Goal: Information Seeking & Learning: Learn about a topic

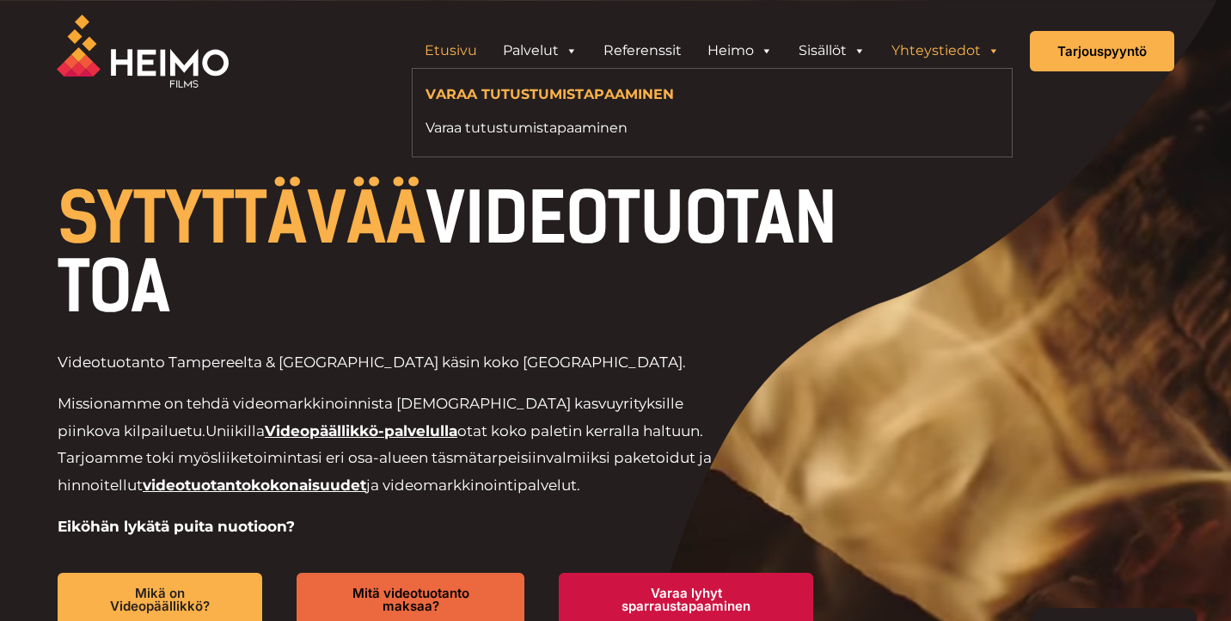
click at [933, 47] on link "Yhteystiedot" at bounding box center [945, 51] width 134 height 34
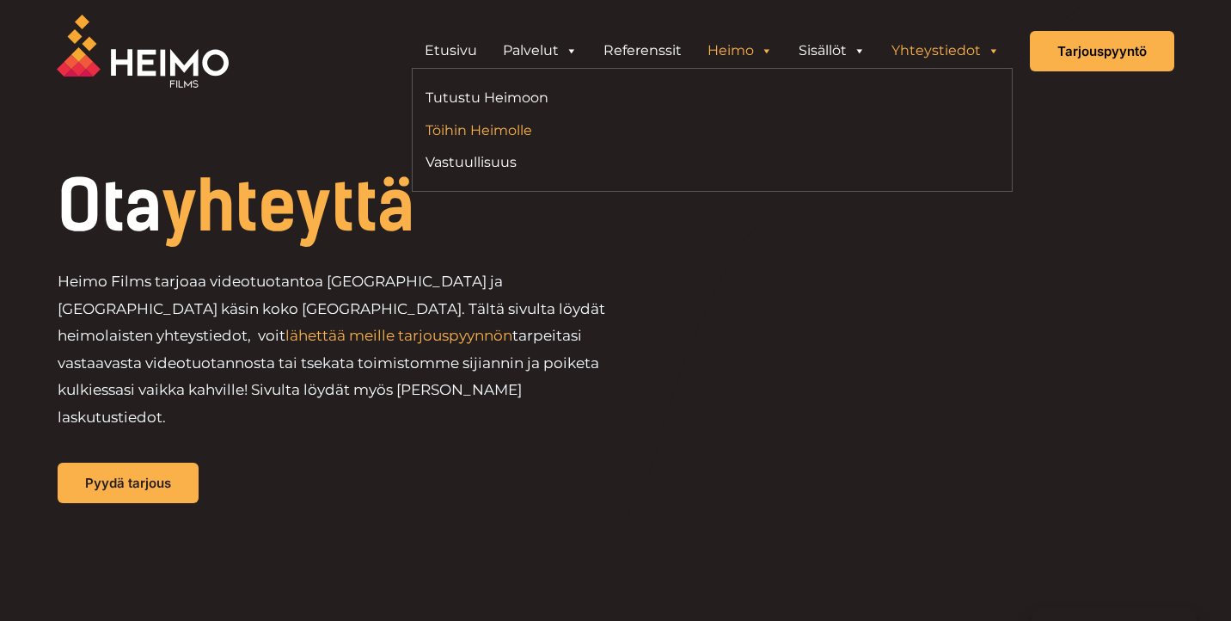
click at [476, 125] on link "Töihin Heimolle" at bounding box center [562, 130] width 274 height 23
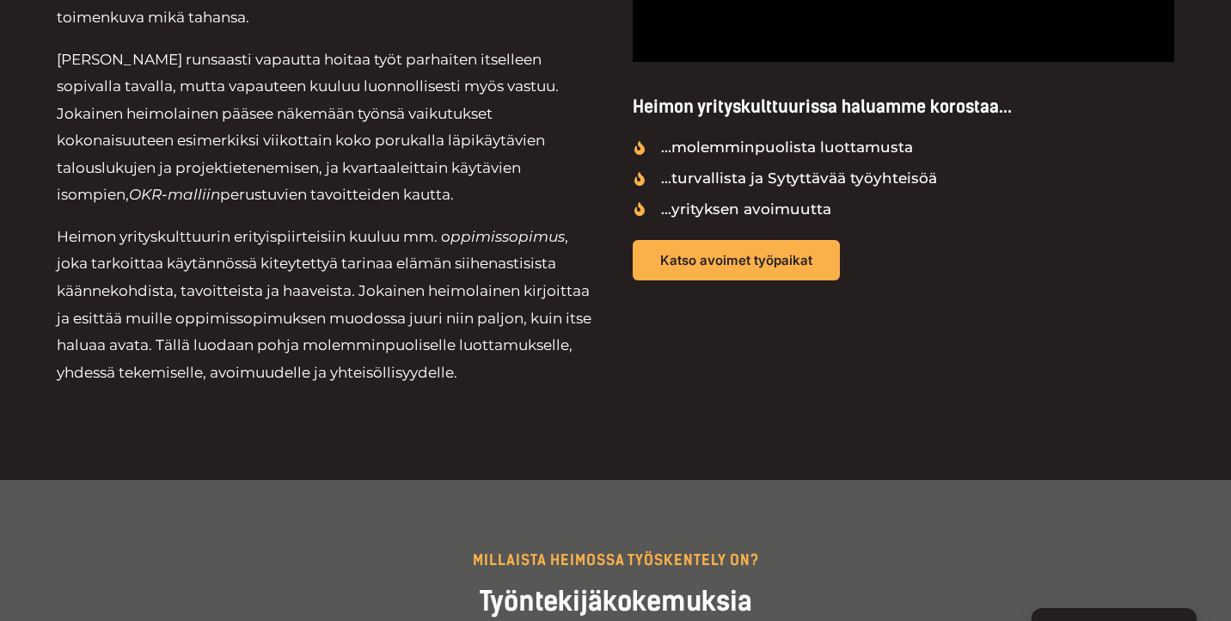
scroll to position [887, 0]
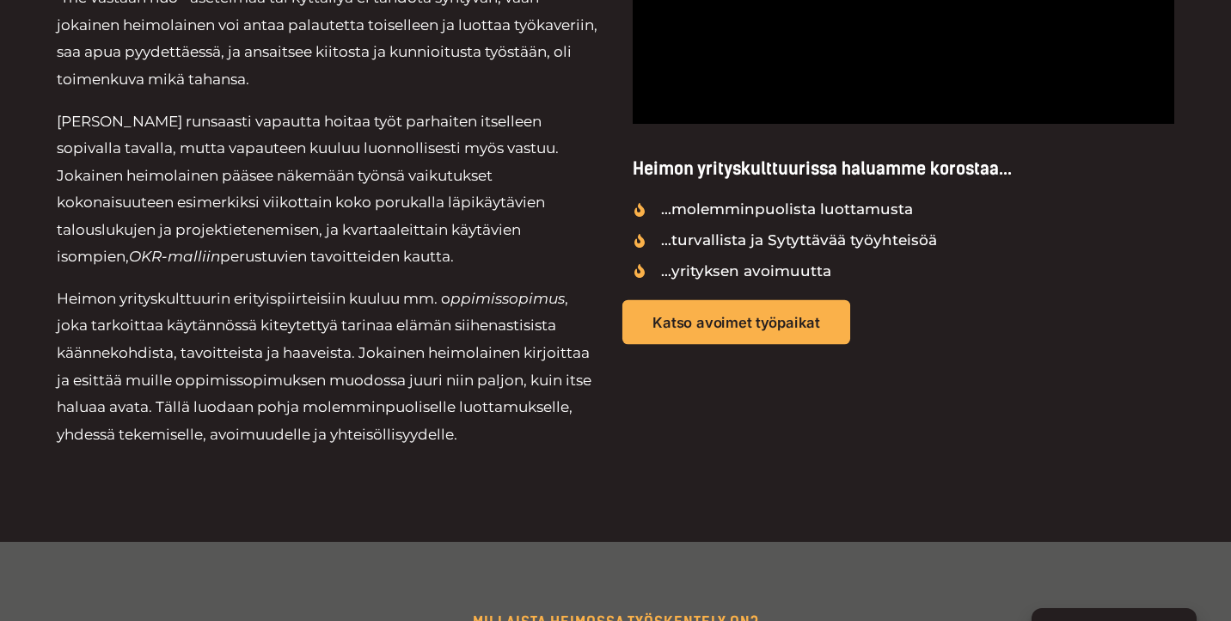
click at [780, 334] on link "Katso avoimet työpaikat" at bounding box center [736, 322] width 228 height 45
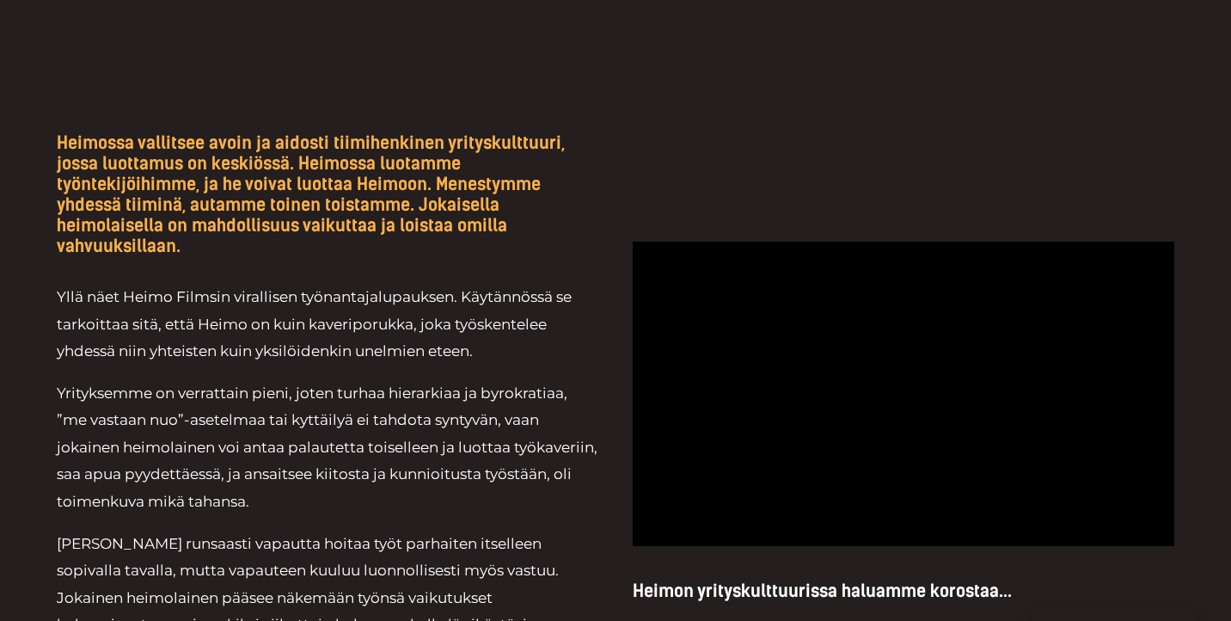
scroll to position [0, 0]
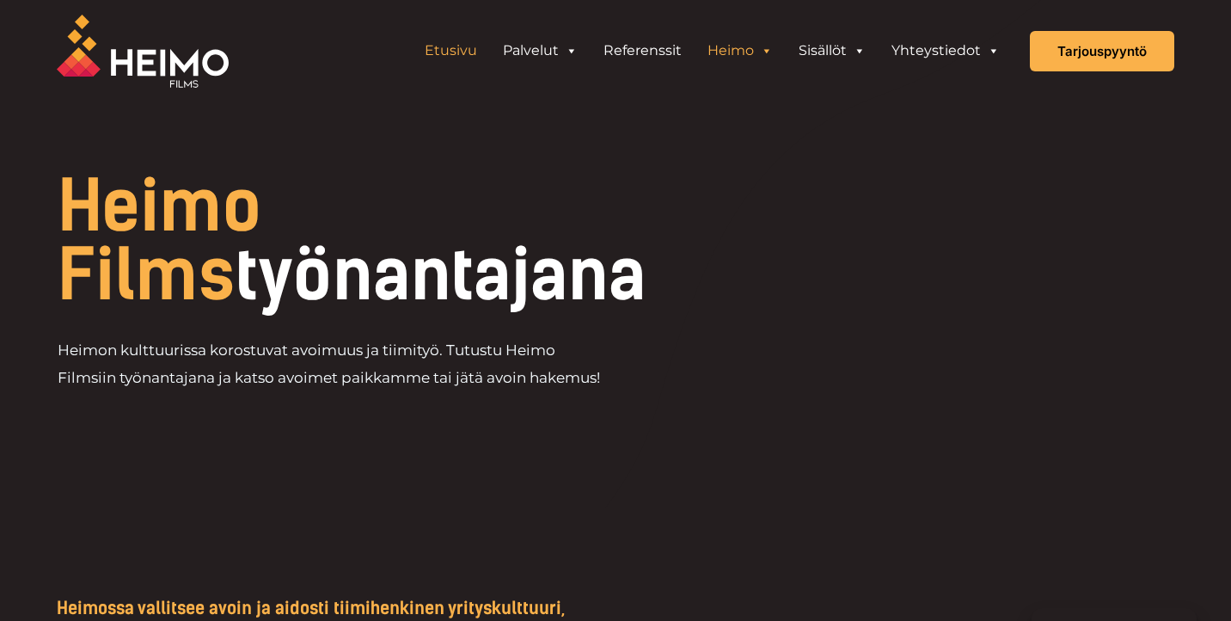
click at [454, 43] on link "Etusivu" at bounding box center [451, 51] width 78 height 34
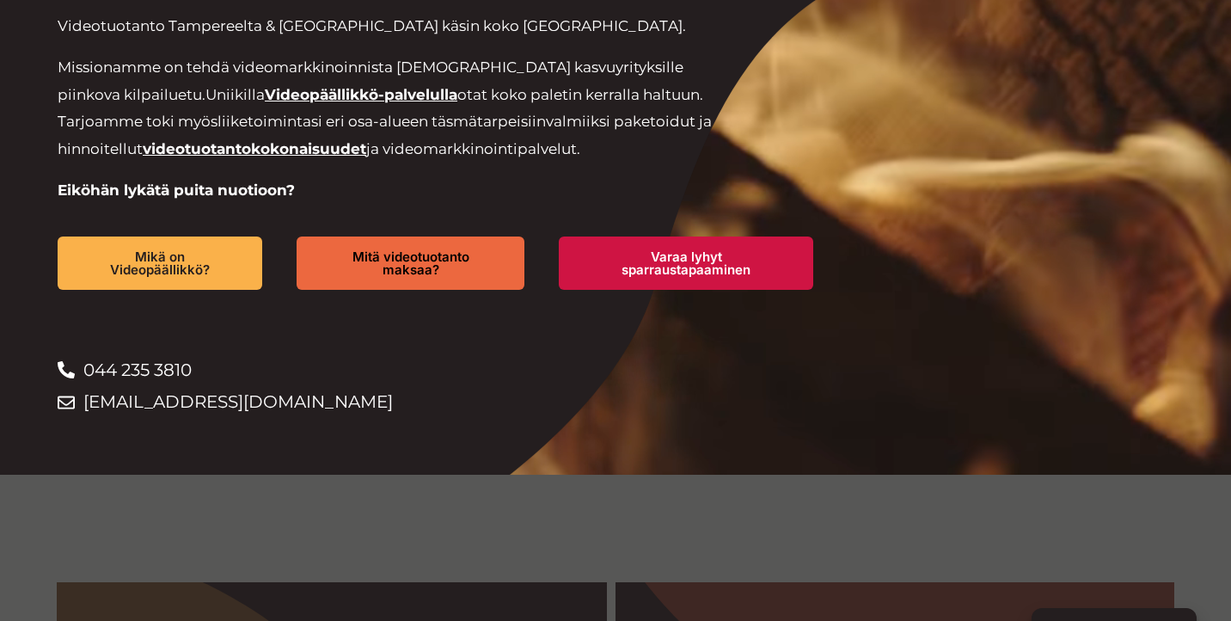
scroll to position [386, 0]
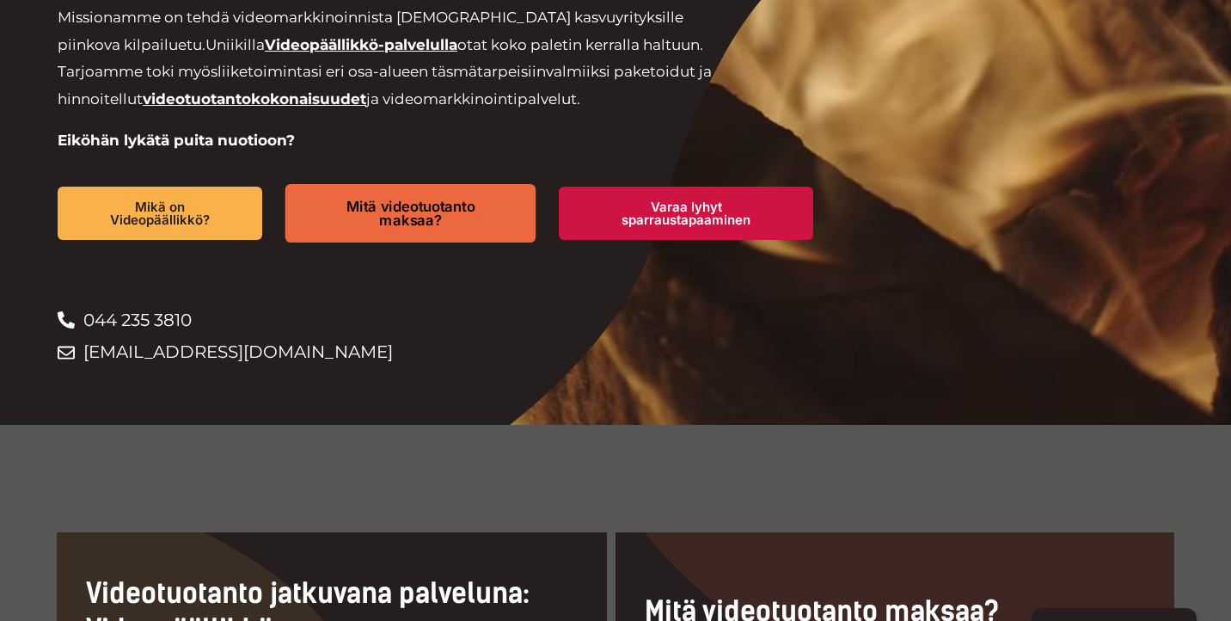
click at [410, 202] on span "Mitä videotuotanto maksaa?" at bounding box center [410, 213] width 191 height 28
